Goal: Complete application form

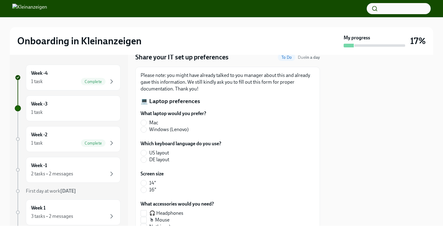
scroll to position [29, 0]
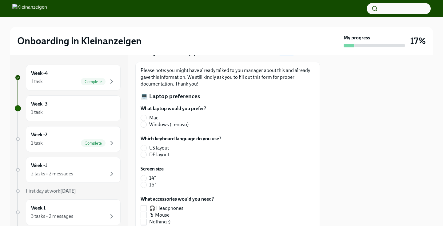
click at [148, 116] on label "Mac" at bounding box center [170, 117] width 61 height 7
click at [146, 116] on input "Mac" at bounding box center [144, 118] width 6 height 6
radio input "true"
click at [154, 152] on span "DE layout" at bounding box center [159, 154] width 20 height 7
click at [146, 152] on input "DE layout" at bounding box center [144, 155] width 6 height 6
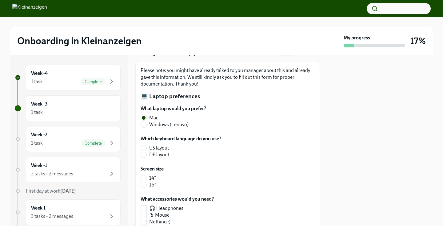
radio input "true"
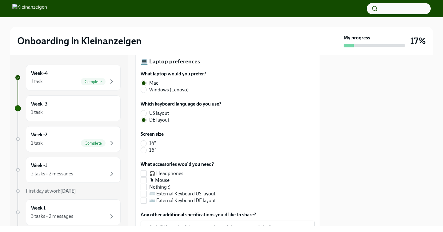
scroll to position [67, 0]
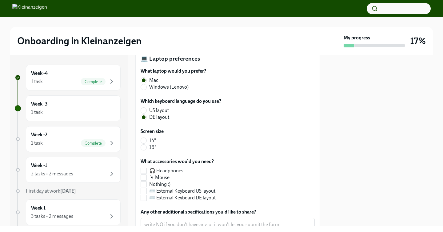
click at [147, 139] on label "14"" at bounding box center [149, 140] width 18 height 7
click at [146, 139] on input "14"" at bounding box center [144, 141] width 6 height 6
radio input "true"
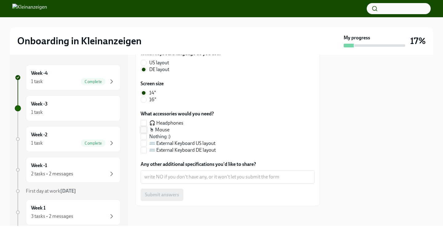
click at [144, 129] on input "🖱 Mouse" at bounding box center [144, 130] width 6 height 6
checkbox input "true"
click at [148, 145] on label "⌨️ External Keyboard US layout" at bounding box center [177, 143] width 75 height 7
click at [146, 145] on input "⌨️ External Keyboard US layout" at bounding box center [144, 143] width 6 height 6
click at [148, 145] on label "⌨️ External Keyboard US layout" at bounding box center [177, 143] width 75 height 7
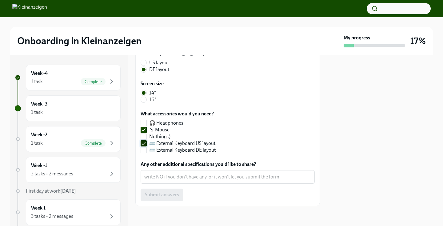
click at [146, 145] on input "⌨️ External Keyboard US layout" at bounding box center [144, 143] width 6 height 6
checkbox input "false"
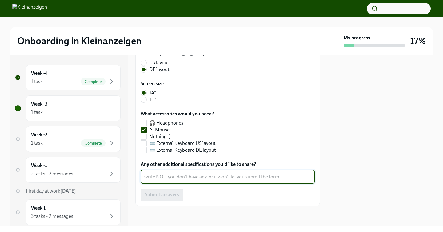
click at [164, 178] on textarea "Any other additional specifications you'd like to share?" at bounding box center [227, 176] width 167 height 7
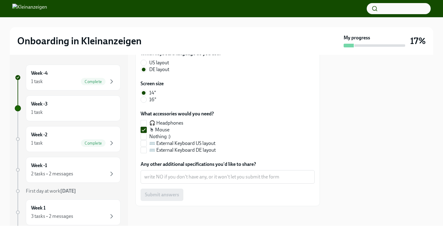
click at [159, 199] on div "Submit answers" at bounding box center [227, 194] width 174 height 12
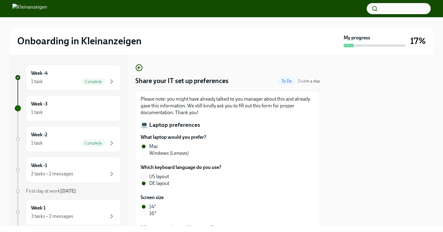
scroll to position [86, 0]
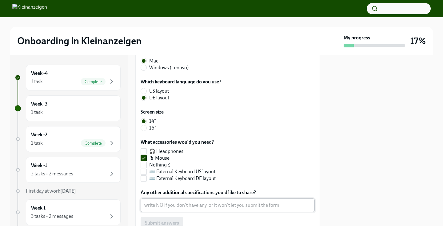
click at [160, 207] on textarea "Any other additional specifications you'd like to share?" at bounding box center [227, 204] width 167 height 7
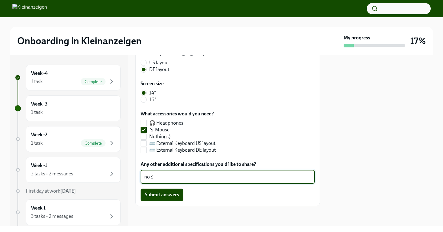
scroll to position [114, 0]
type textarea "no :)"
click at [158, 195] on span "Submit answers" at bounding box center [162, 195] width 34 height 6
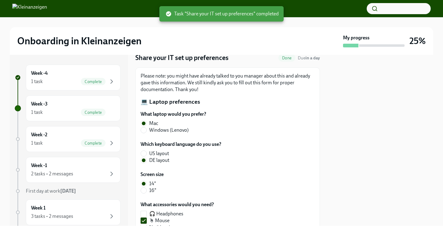
scroll to position [0, 0]
